Goal: Leave review/rating: Share an evaluation or opinion about a product, service, or content

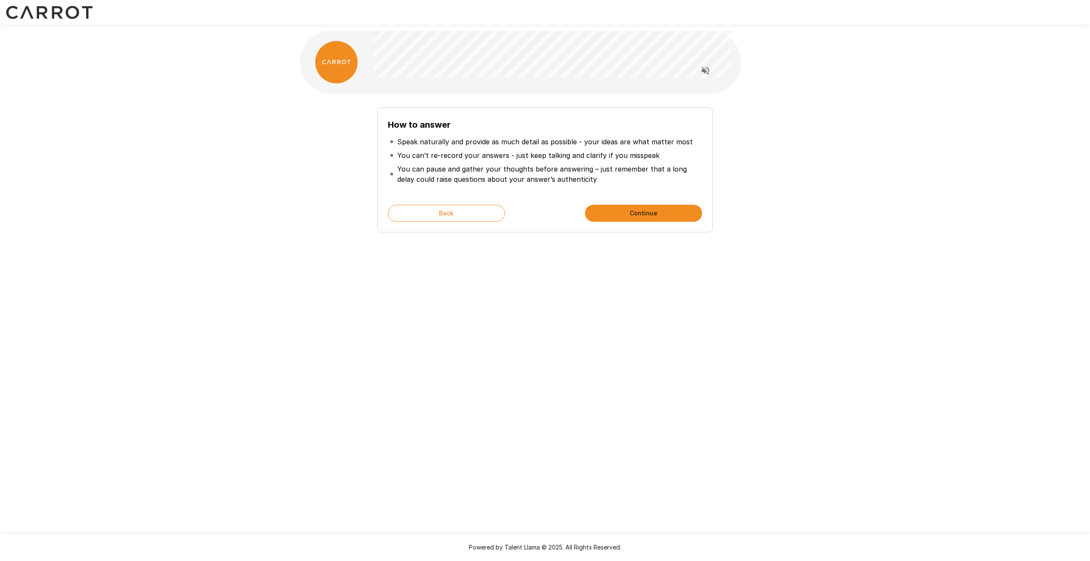
click at [642, 209] on button "Continue" at bounding box center [643, 213] width 117 height 17
click at [708, 67] on icon "Read questions aloud" at bounding box center [705, 71] width 10 height 10
click at [645, 215] on button "Start My Interview" at bounding box center [643, 213] width 117 height 17
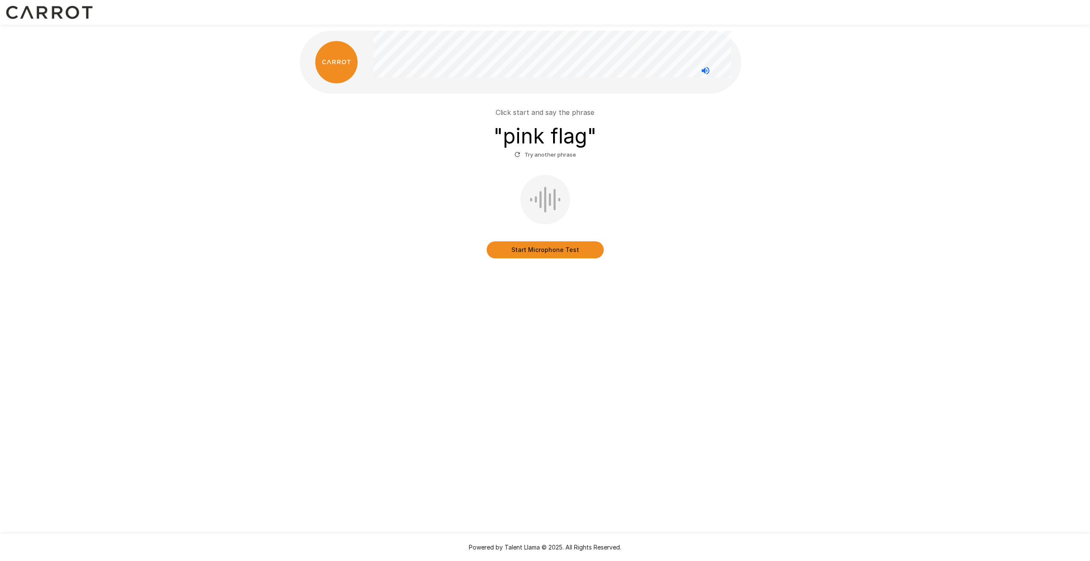
click at [544, 253] on button "Start Microphone Test" at bounding box center [545, 249] width 117 height 17
click at [578, 246] on button "Stop & Submit" at bounding box center [545, 249] width 117 height 17
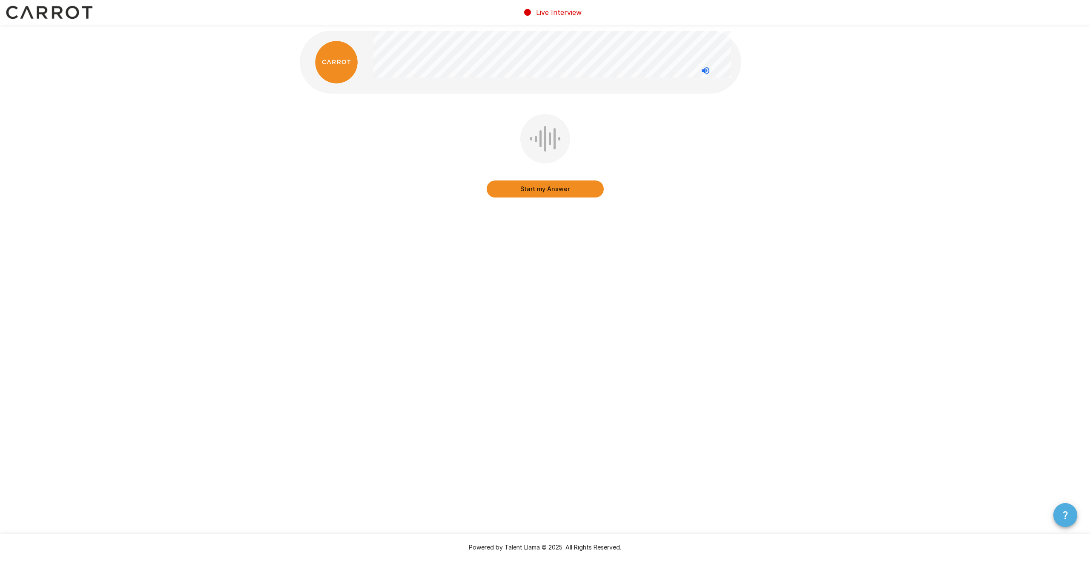
click at [1059, 517] on button "button" at bounding box center [1065, 515] width 24 height 24
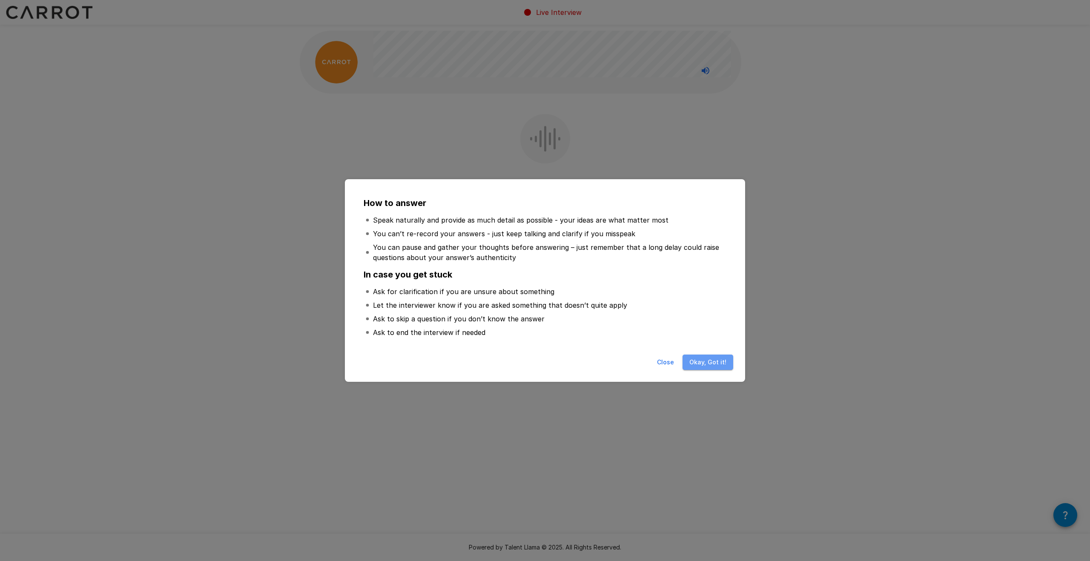
click at [723, 364] on button "Okay, Got it!" at bounding box center [707, 363] width 51 height 16
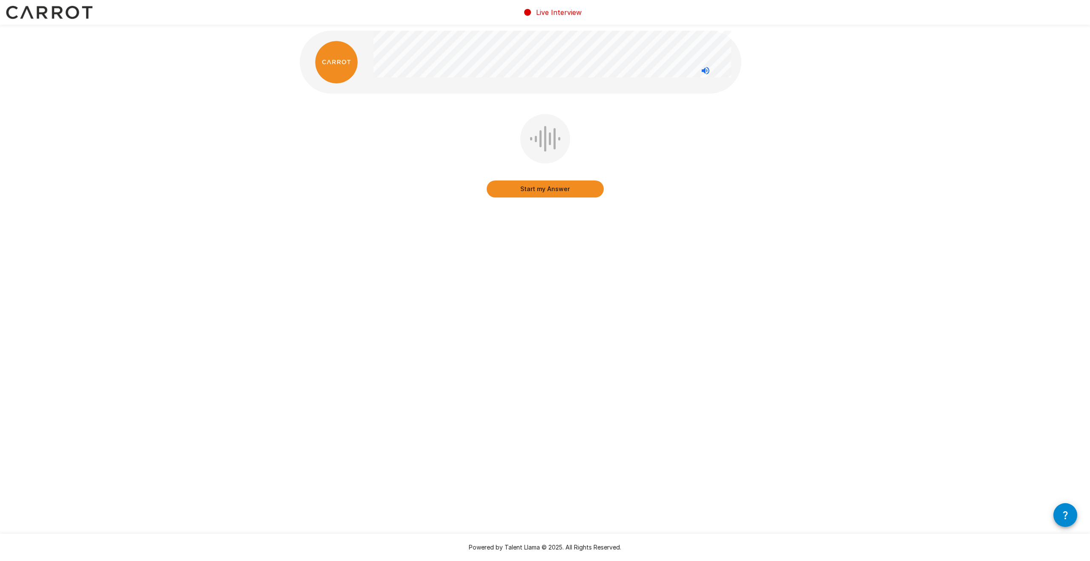
click at [565, 186] on button "Start my Answer" at bounding box center [545, 189] width 117 height 17
click at [565, 186] on button "Stop & Submit" at bounding box center [545, 189] width 117 height 17
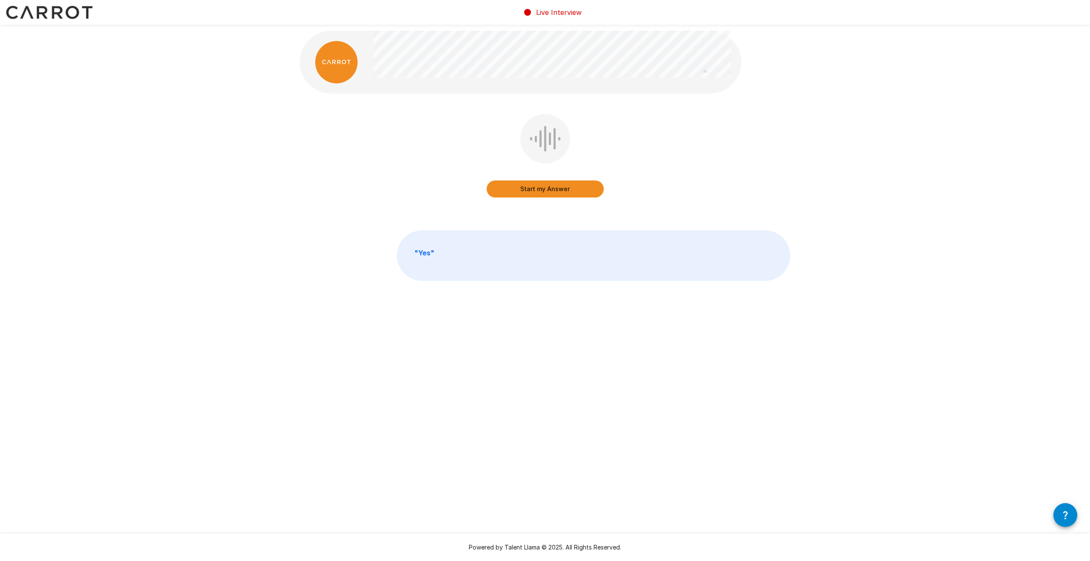
click at [541, 189] on button "Start my Answer" at bounding box center [545, 189] width 117 height 17
click at [554, 192] on button "Stop & Submit" at bounding box center [545, 189] width 117 height 17
click at [553, 191] on button "Start my Answer" at bounding box center [545, 189] width 117 height 17
click at [570, 190] on button "Stop & Submit" at bounding box center [545, 189] width 117 height 17
click at [554, 193] on button "Start my Answer" at bounding box center [545, 190] width 117 height 17
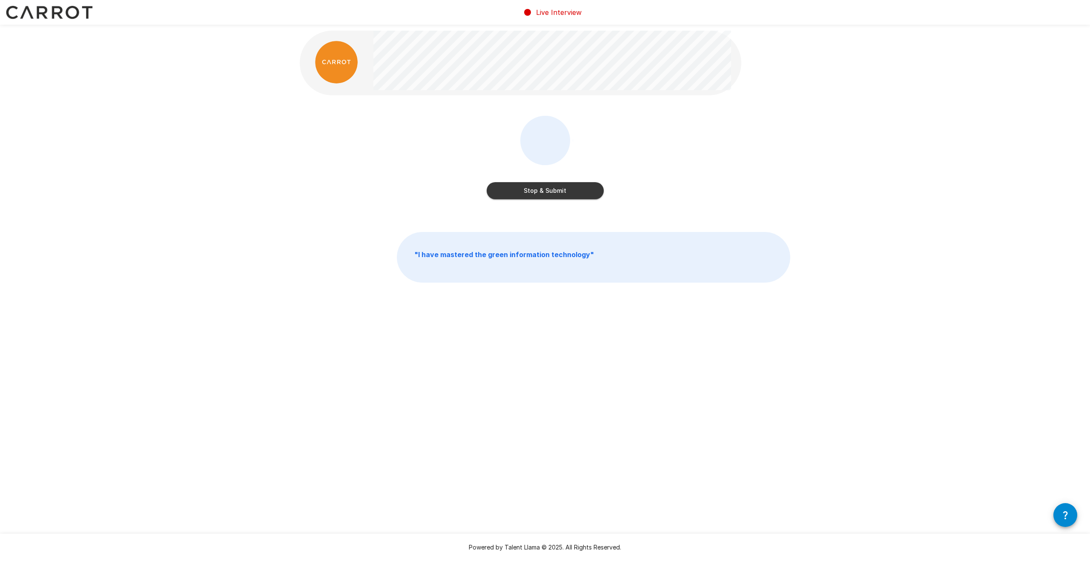
click at [562, 193] on button "Stop & Submit" at bounding box center [545, 190] width 117 height 17
click at [547, 189] on button "Start my Answer" at bounding box center [545, 189] width 117 height 17
click at [539, 192] on button "Stop & Submit" at bounding box center [545, 189] width 117 height 17
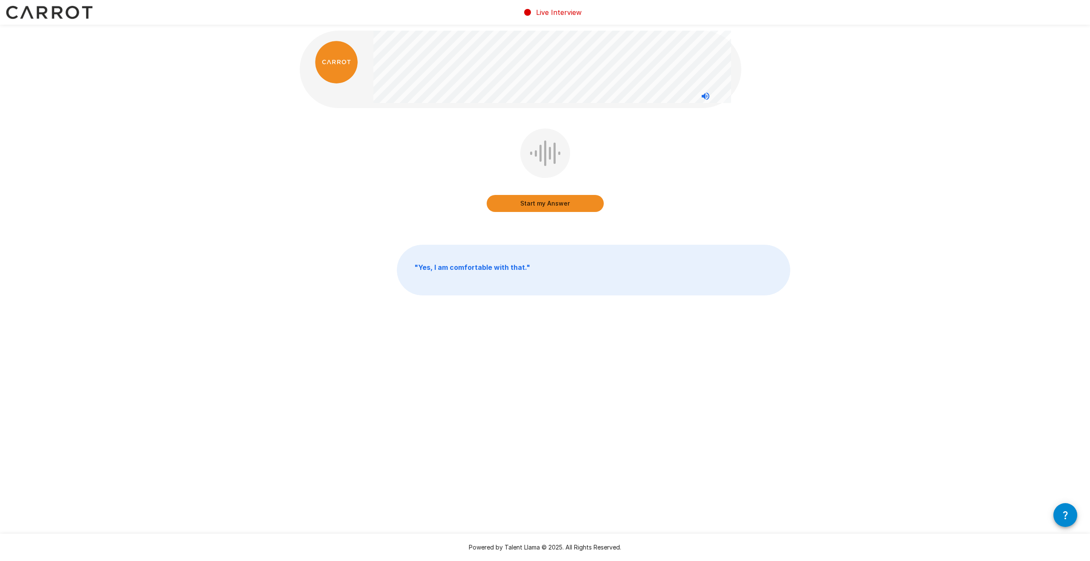
click at [533, 204] on button "Start my Answer" at bounding box center [545, 203] width 117 height 17
click at [562, 208] on button "Stop & Submit" at bounding box center [545, 203] width 117 height 17
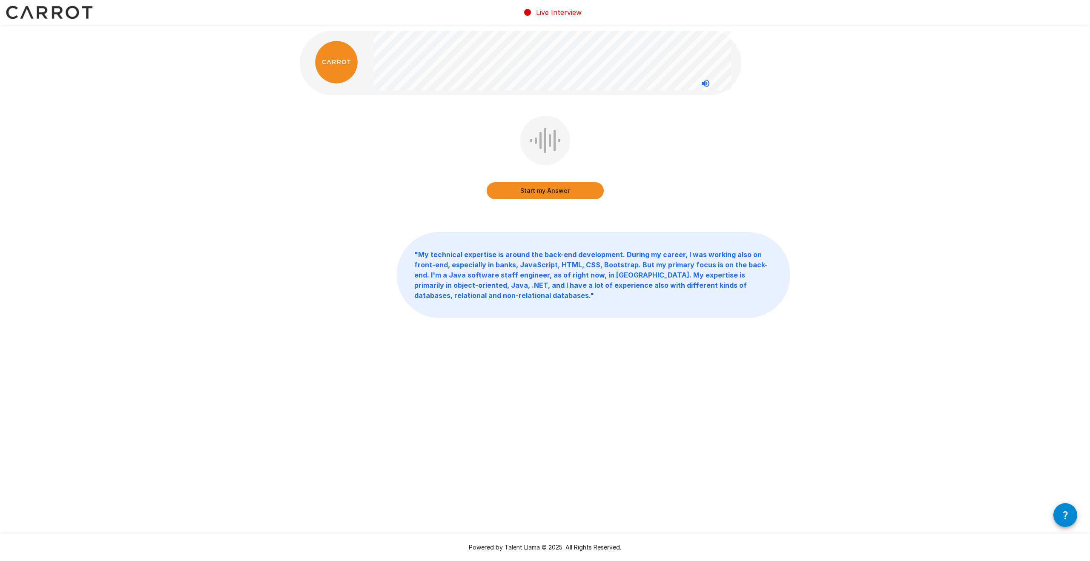
click at [559, 192] on button "Start my Answer" at bounding box center [545, 190] width 117 height 17
click at [561, 189] on button "Stop & Submit" at bounding box center [545, 190] width 117 height 17
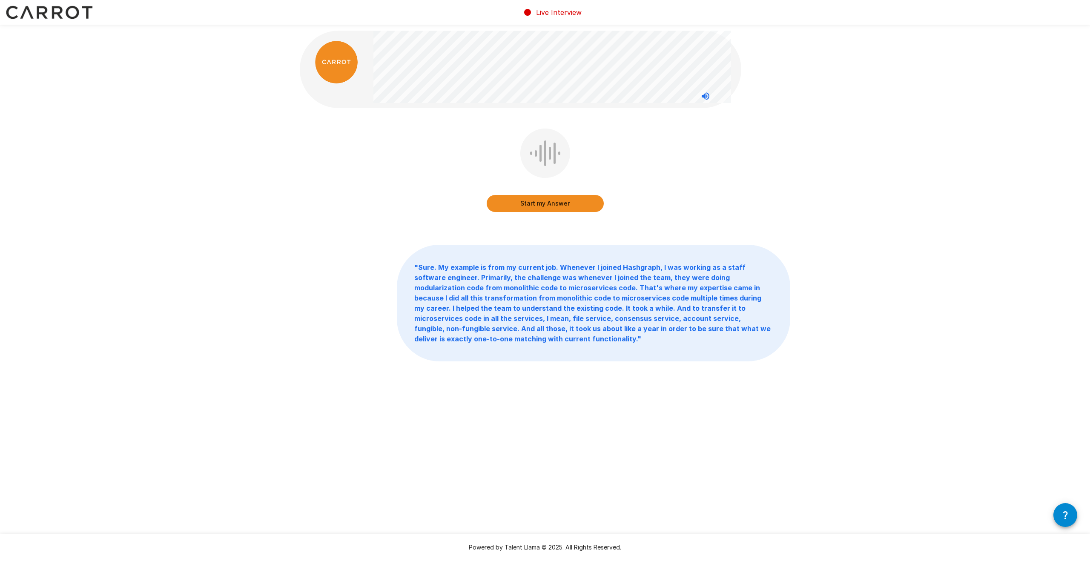
click at [542, 203] on button "Start my Answer" at bounding box center [545, 203] width 117 height 17
click at [542, 205] on button "Stop & Submit" at bounding box center [545, 203] width 117 height 17
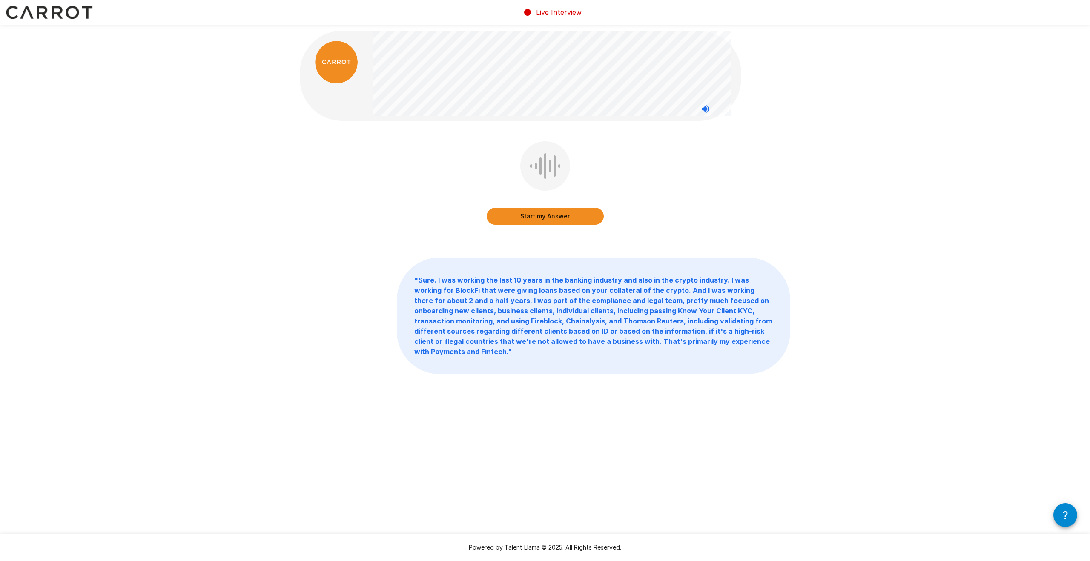
click at [536, 217] on button "Start my Answer" at bounding box center [545, 216] width 117 height 17
click at [542, 218] on button "Stop & Submit" at bounding box center [545, 216] width 117 height 17
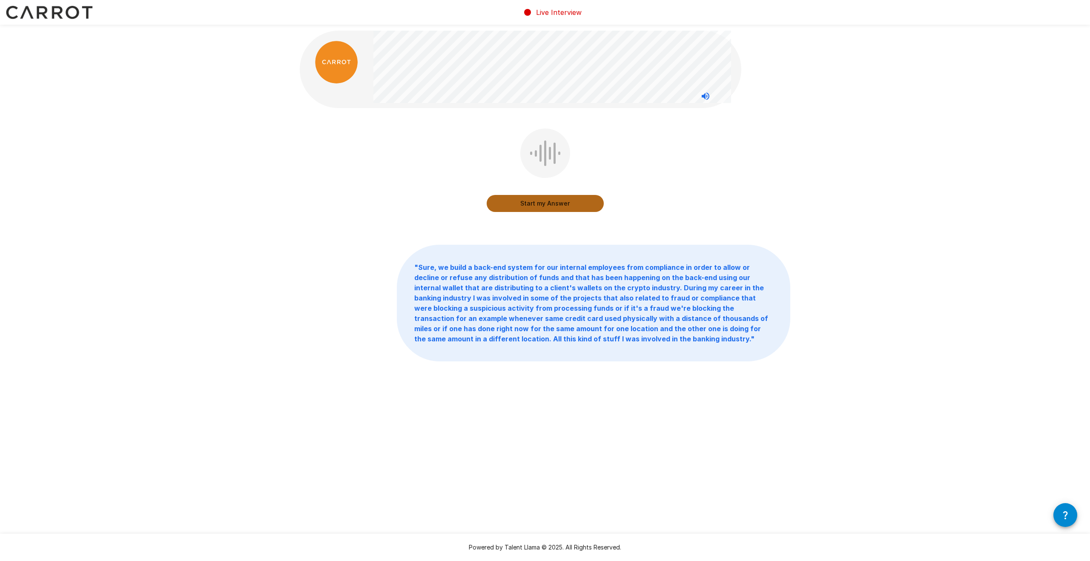
click at [556, 205] on button "Start my Answer" at bounding box center [545, 203] width 117 height 17
click at [534, 206] on button "Stop & Submit" at bounding box center [545, 203] width 117 height 17
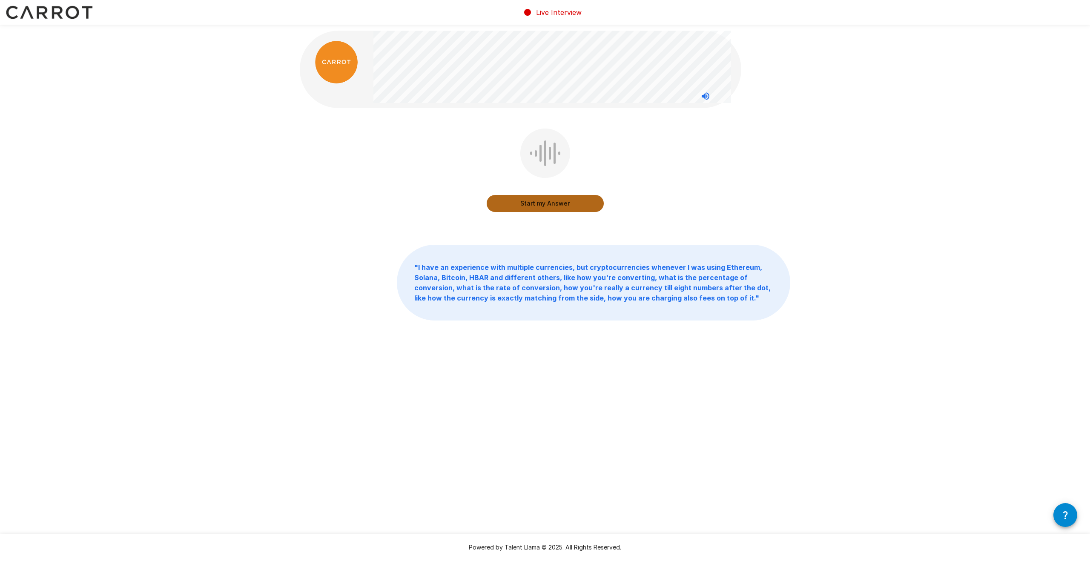
click at [556, 207] on button "Start my Answer" at bounding box center [545, 203] width 117 height 17
click at [526, 207] on button "Stop & Submit" at bounding box center [545, 203] width 117 height 17
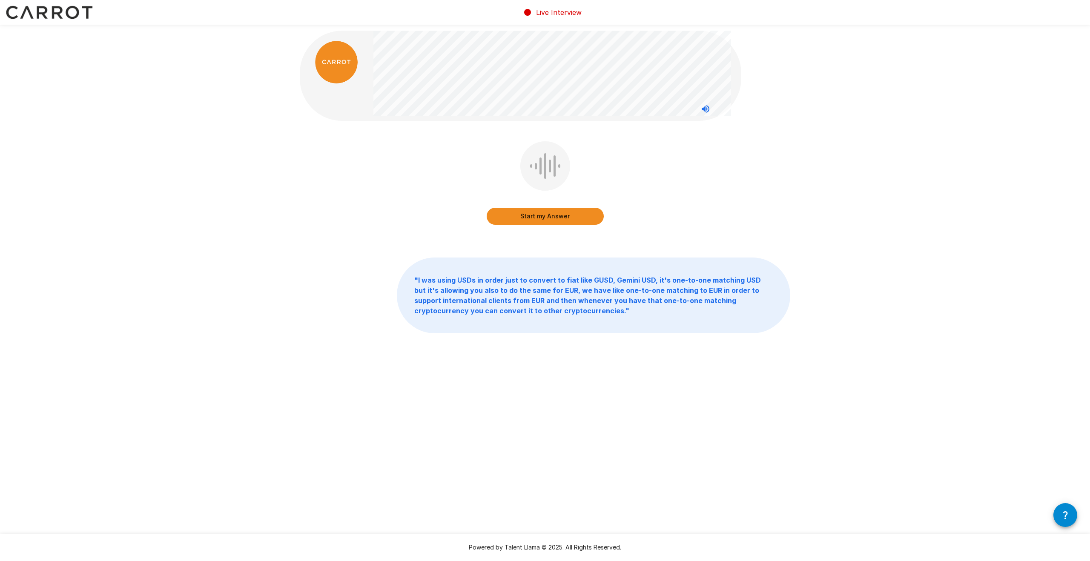
click at [537, 220] on button "Start my Answer" at bounding box center [545, 216] width 117 height 17
click at [543, 221] on button "Stop & Submit" at bounding box center [545, 216] width 117 height 17
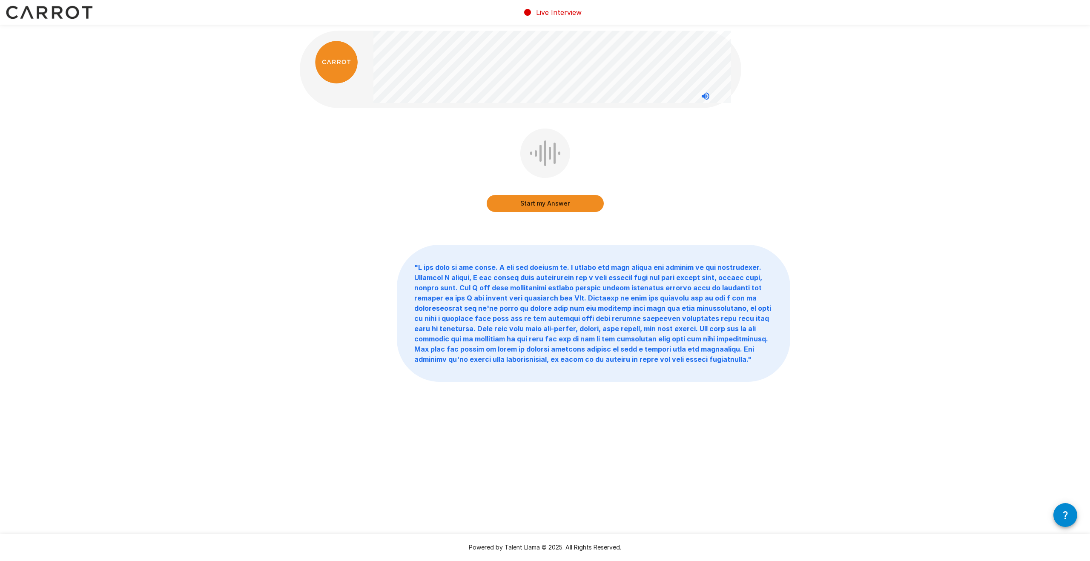
click at [539, 205] on button "Start my Answer" at bounding box center [545, 203] width 117 height 17
click at [562, 202] on button "Stop & Submit" at bounding box center [545, 203] width 117 height 17
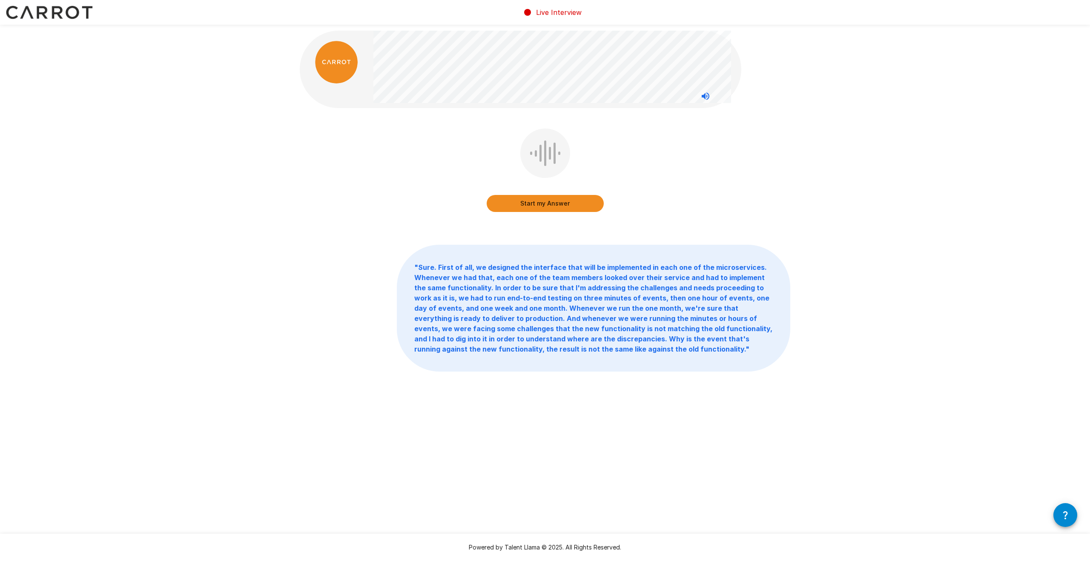
click at [567, 203] on button "Start my Answer" at bounding box center [545, 203] width 117 height 17
click at [564, 205] on button "Stop & Submit" at bounding box center [545, 203] width 117 height 17
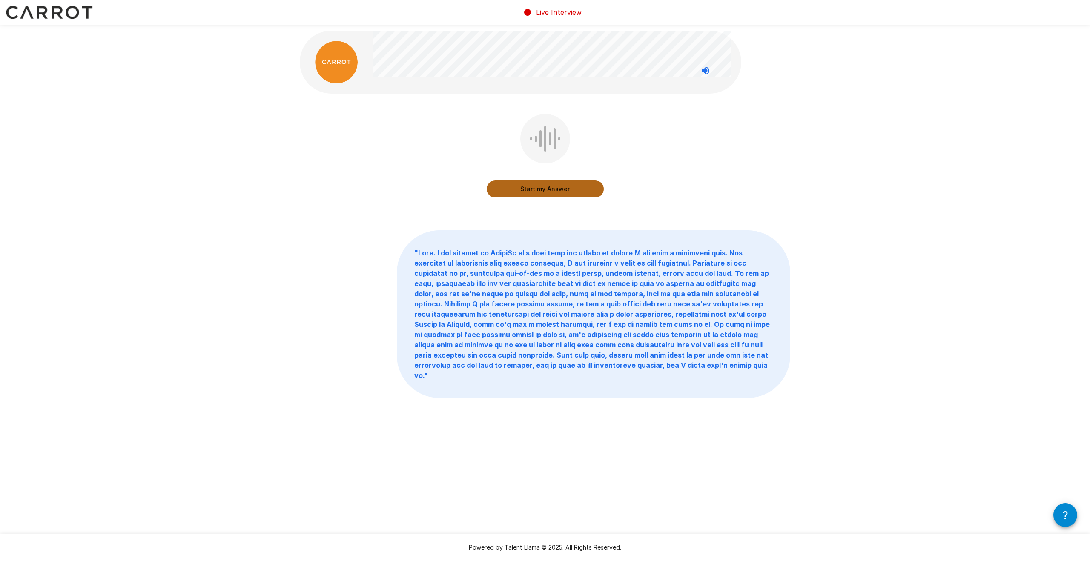
click at [573, 192] on button "Start my Answer" at bounding box center [545, 189] width 117 height 17
click at [559, 192] on button "Stop & Submit" at bounding box center [545, 189] width 117 height 17
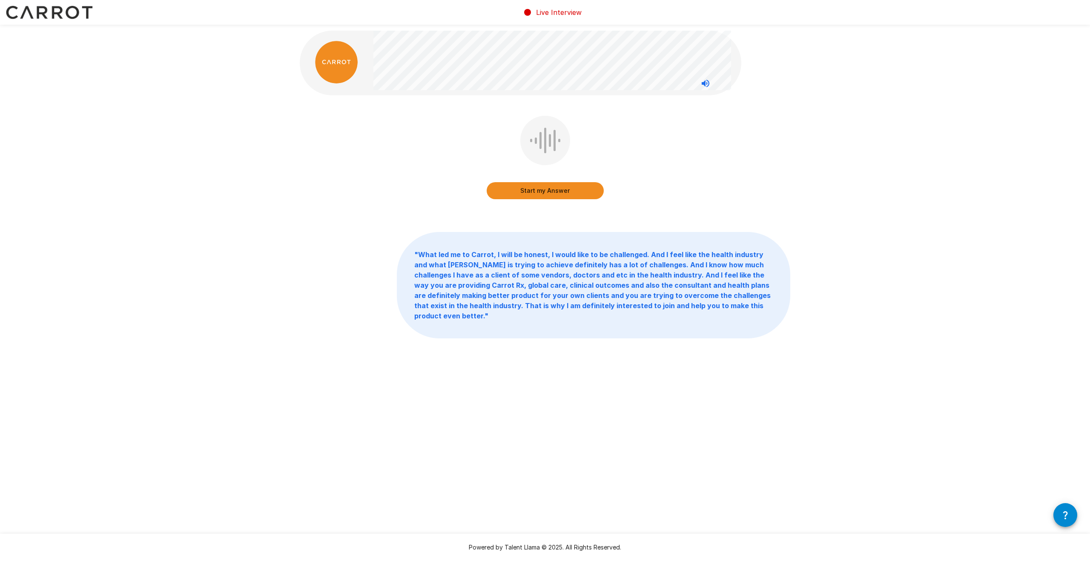
click at [551, 189] on button "Start my Answer" at bounding box center [545, 190] width 117 height 17
click at [550, 193] on button "Stop & Submit" at bounding box center [545, 190] width 117 height 17
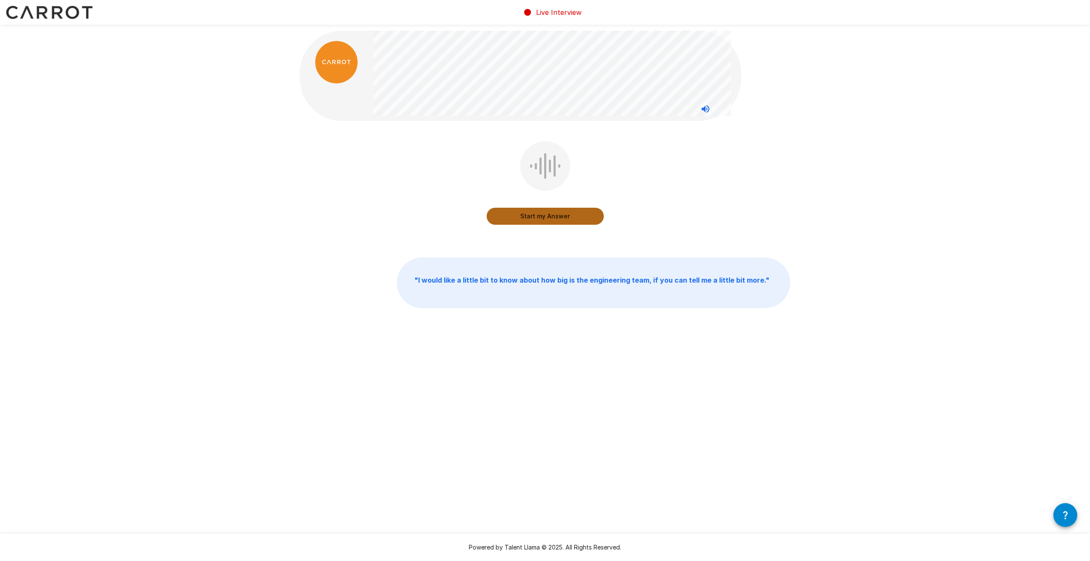
click at [551, 216] on button "Start my Answer" at bounding box center [545, 216] width 117 height 17
click at [544, 218] on button "Stop & Submit" at bounding box center [545, 216] width 117 height 17
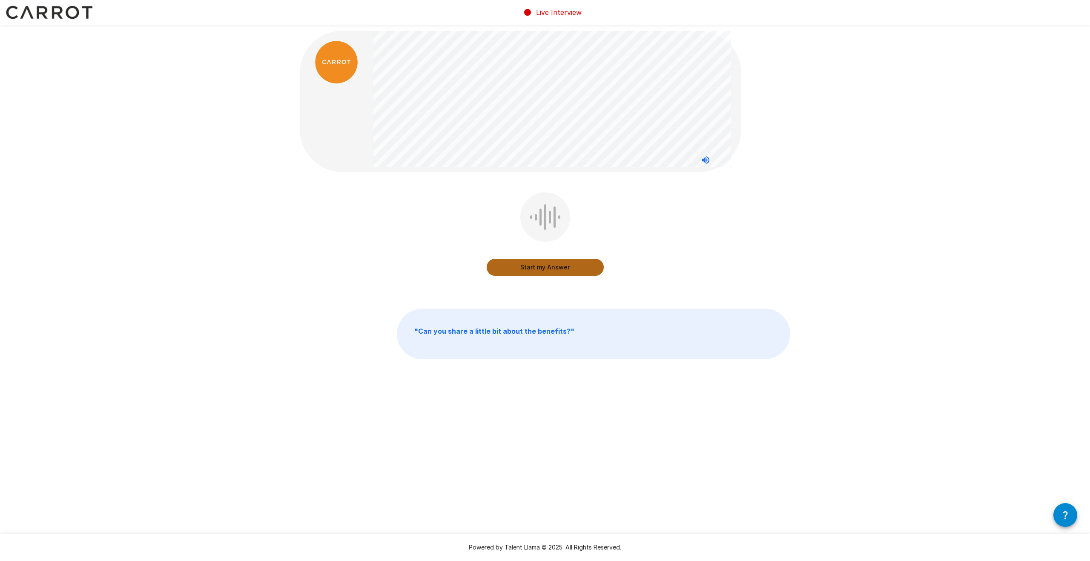
click at [536, 267] on button "Start my Answer" at bounding box center [545, 267] width 117 height 17
click at [566, 267] on button "Stop & Submit" at bounding box center [545, 267] width 117 height 17
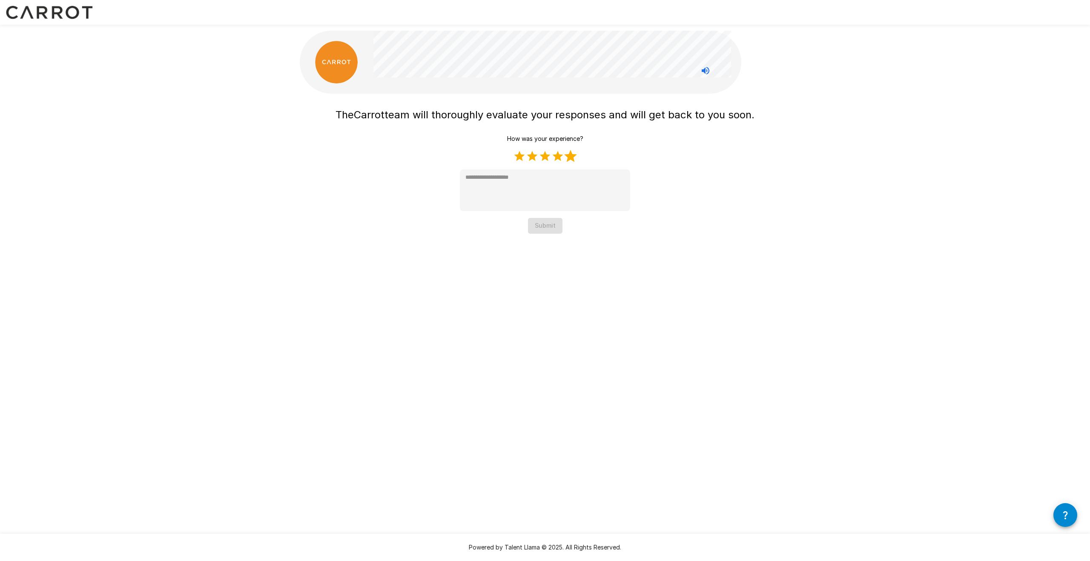
click at [576, 157] on label "5 Stars" at bounding box center [570, 156] width 13 height 13
type textarea "*"
click at [569, 183] on textarea at bounding box center [545, 190] width 170 height 42
type textarea "*"
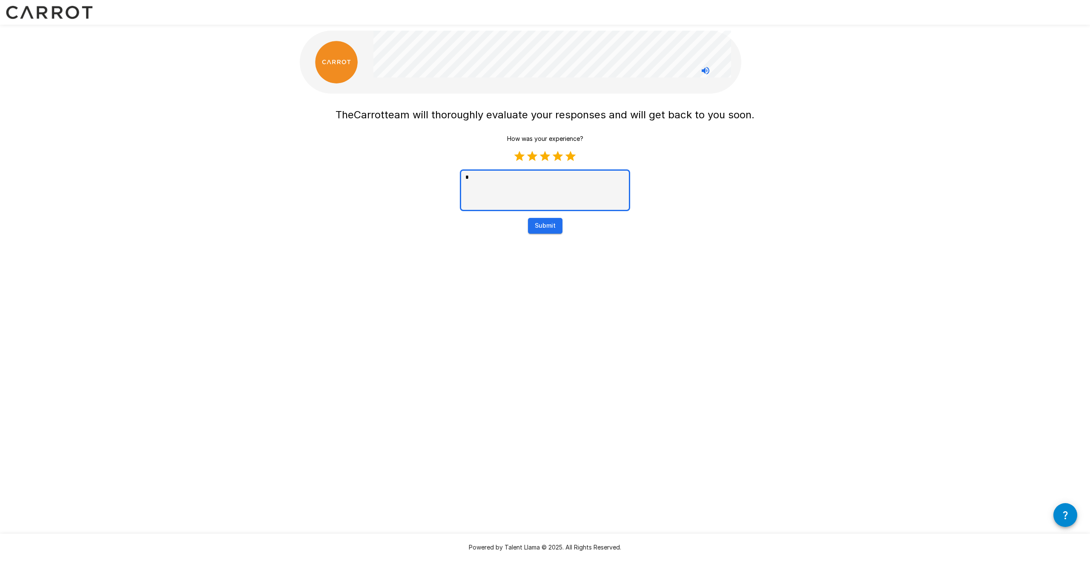
type textarea "**"
type textarea "*"
type textarea "**"
type textarea "*"
type textarea "****"
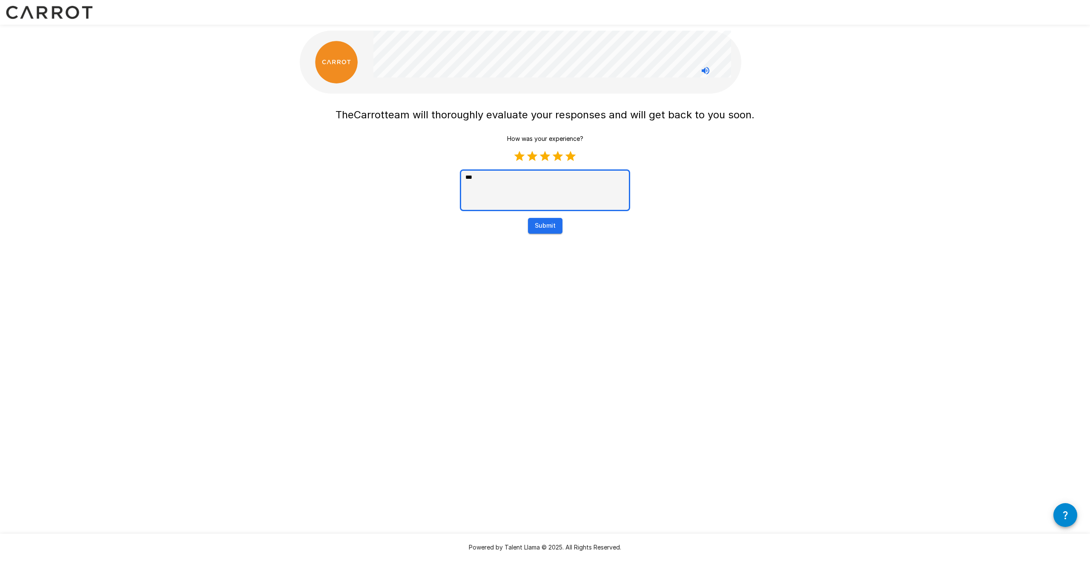
type textarea "*"
type textarea "*****"
type textarea "*"
type textarea "*****"
type textarea "*"
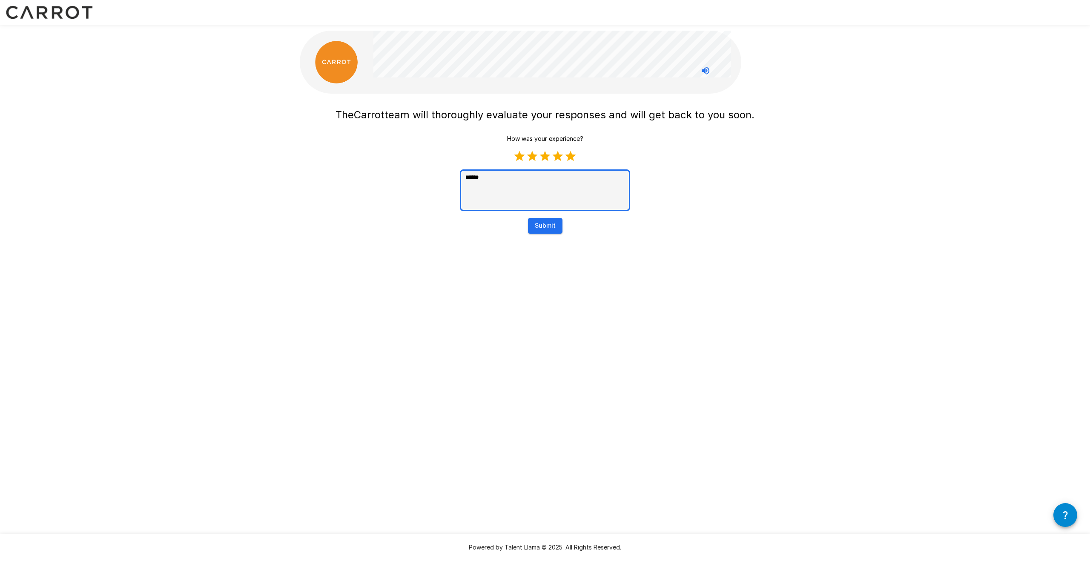
type textarea "*******"
type textarea "*"
type textarea "********"
type textarea "*"
type textarea "*********"
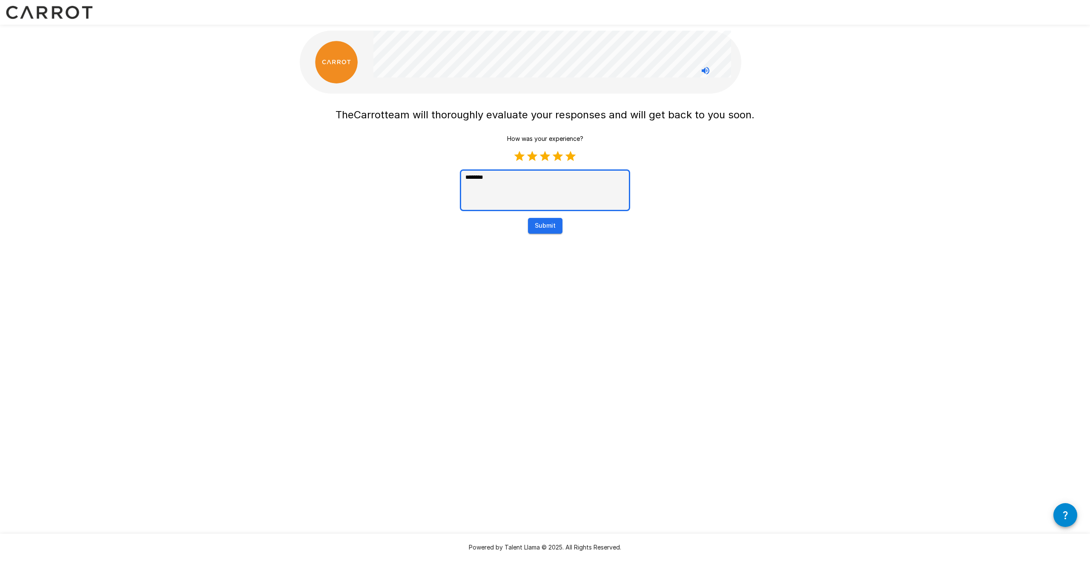
type textarea "*"
type textarea "**********"
type textarea "*"
type textarea "**********"
type textarea "*"
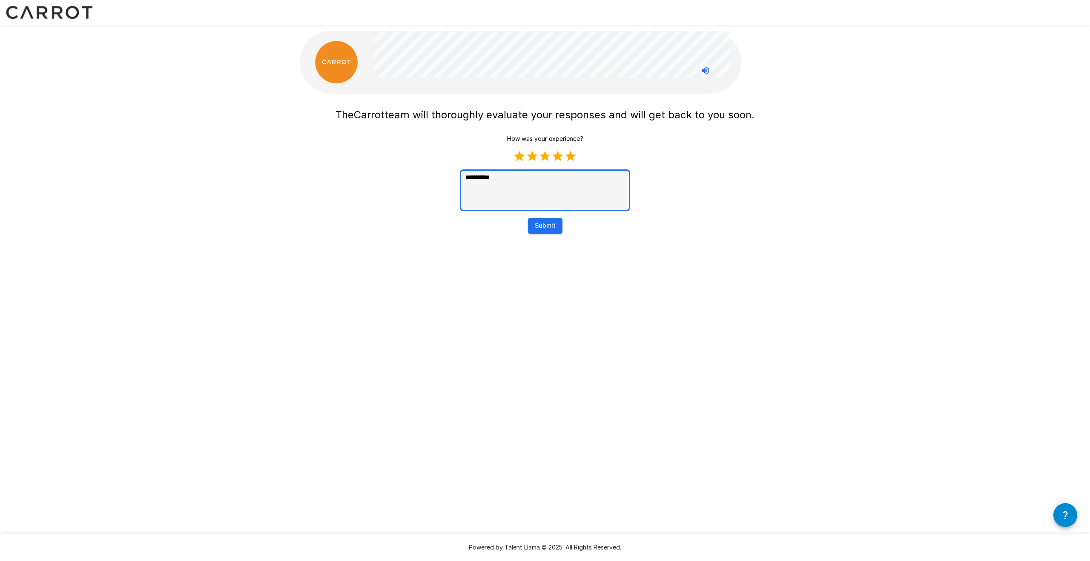
type textarea "**********"
type textarea "*"
type textarea "**********"
type textarea "*"
type textarea "**********"
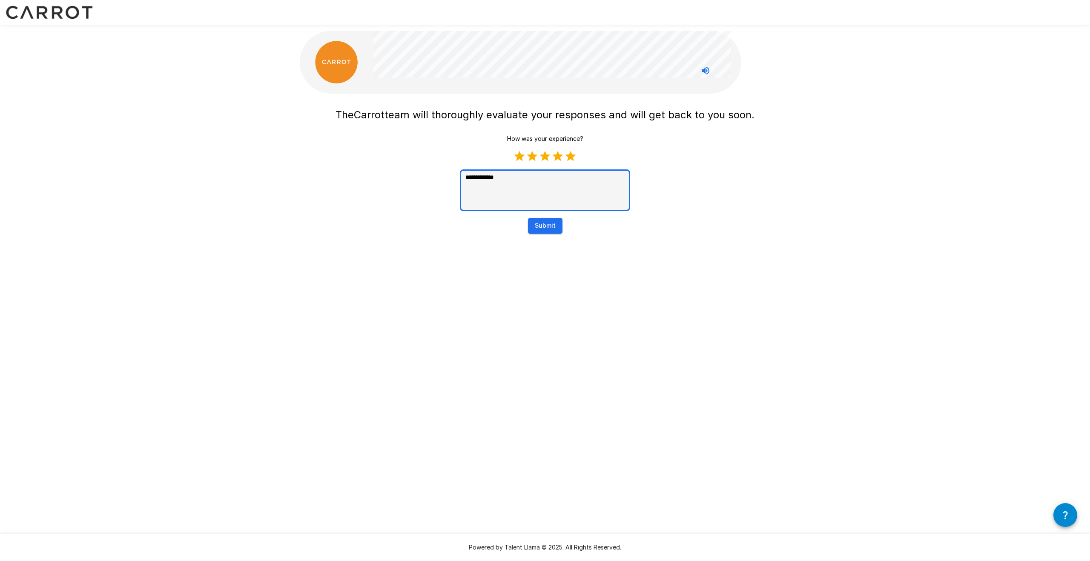
type textarea "*"
type textarea "**********"
type textarea "*"
click at [537, 224] on button "Submit" at bounding box center [545, 226] width 34 height 16
